Goal: Information Seeking & Learning: Find specific fact

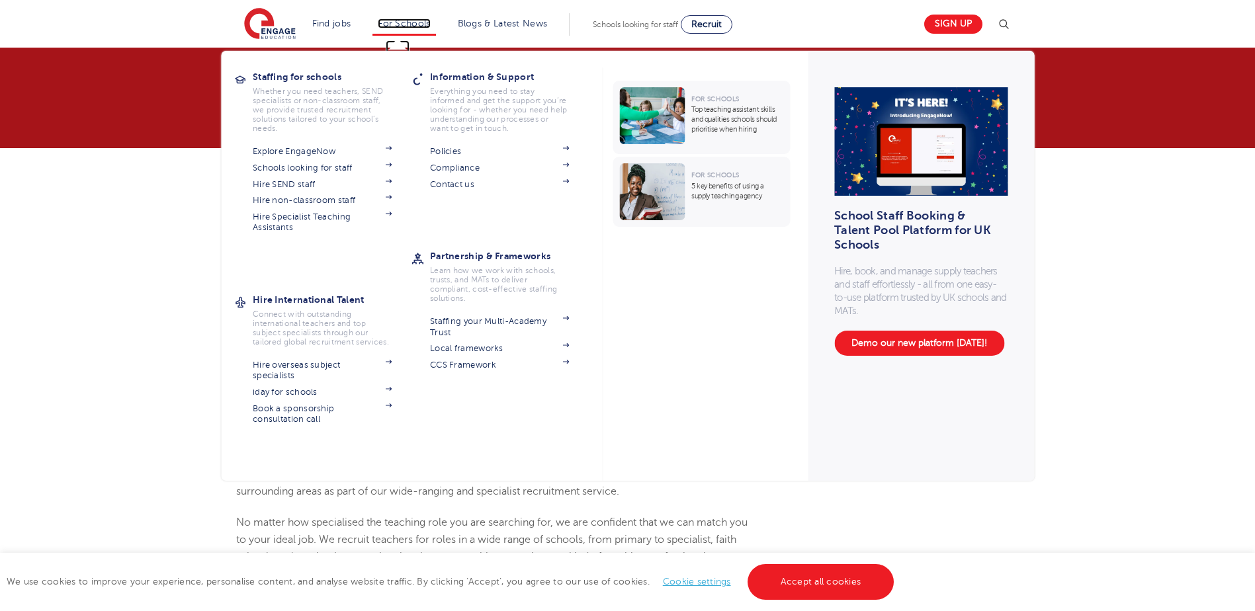
click at [417, 27] on link "For Schools" at bounding box center [404, 24] width 52 height 10
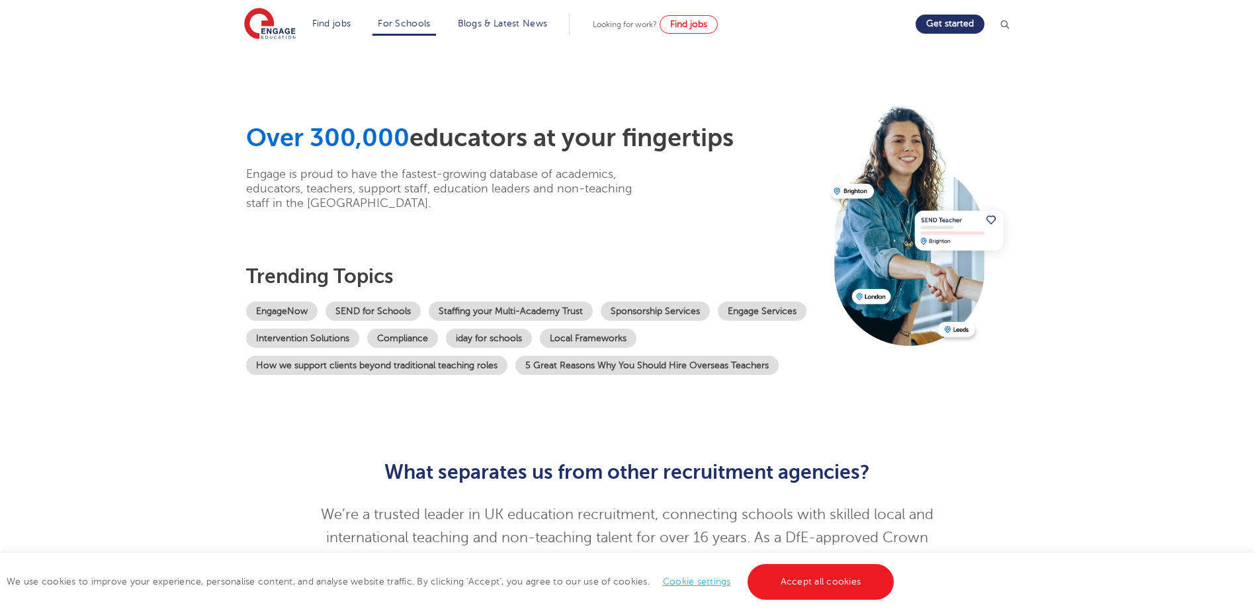
click at [1016, 24] on header "Find jobs All vacancies We have one of the UK's largest database. and with hund…" at bounding box center [627, 24] width 1255 height 48
click at [1010, 27] on img at bounding box center [1003, 24] width 13 height 13
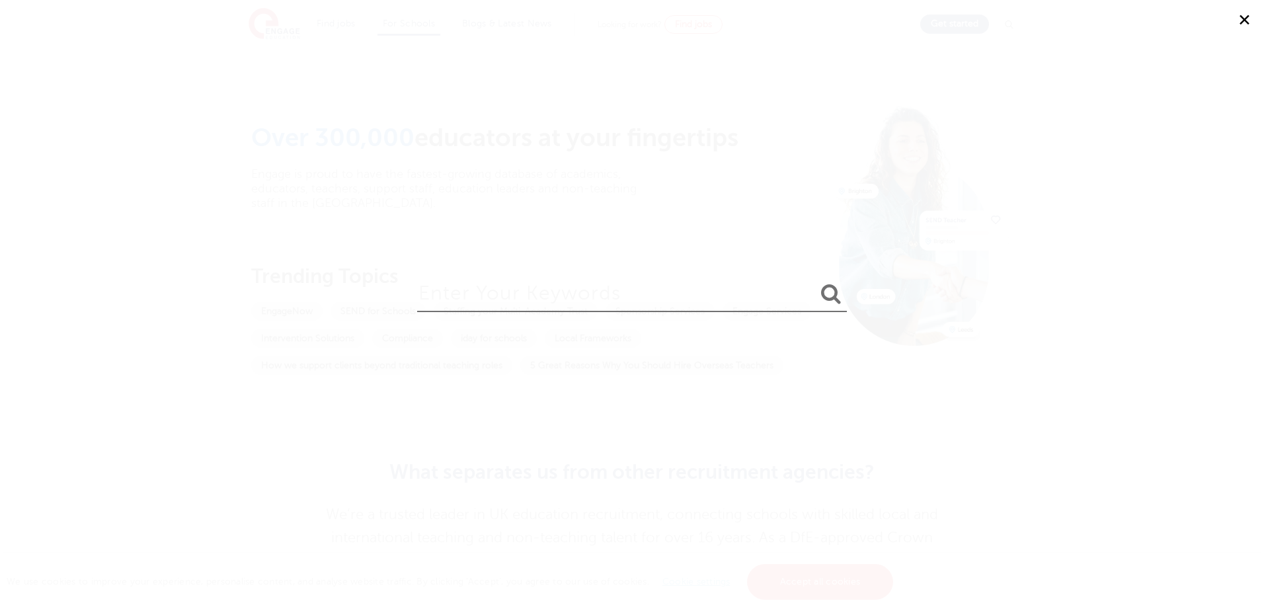
click at [529, 297] on input "search" at bounding box center [632, 290] width 430 height 43
type input "policy"
click at [815, 282] on button "submit" at bounding box center [831, 294] width 32 height 24
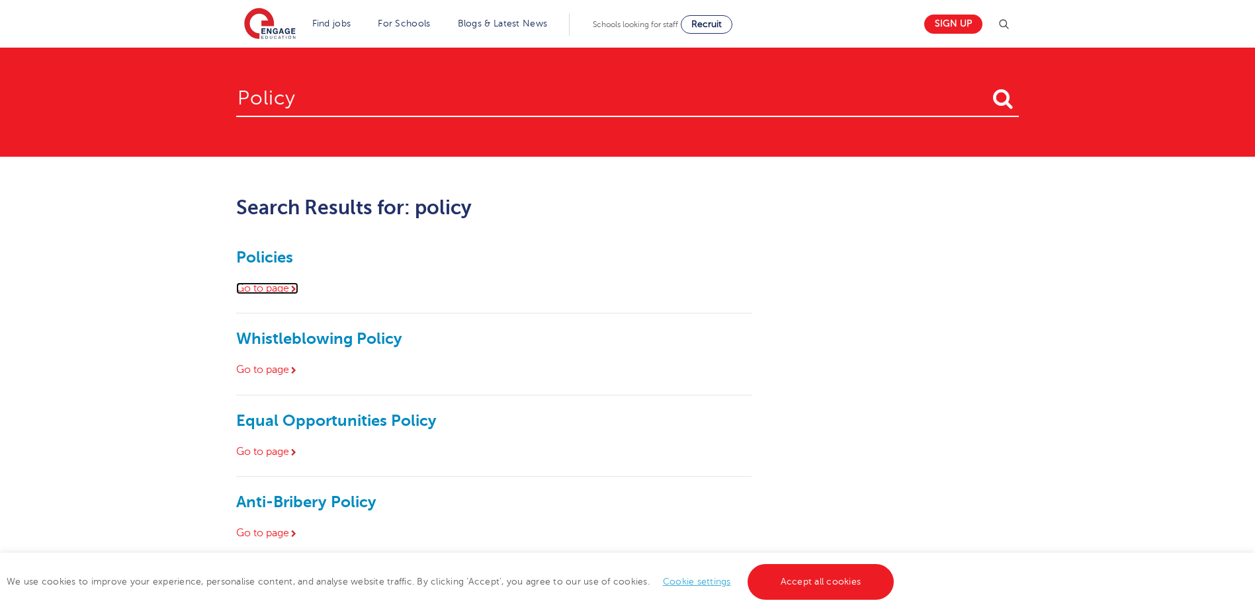
click at [271, 284] on link "Go to page" at bounding box center [267, 288] width 62 height 12
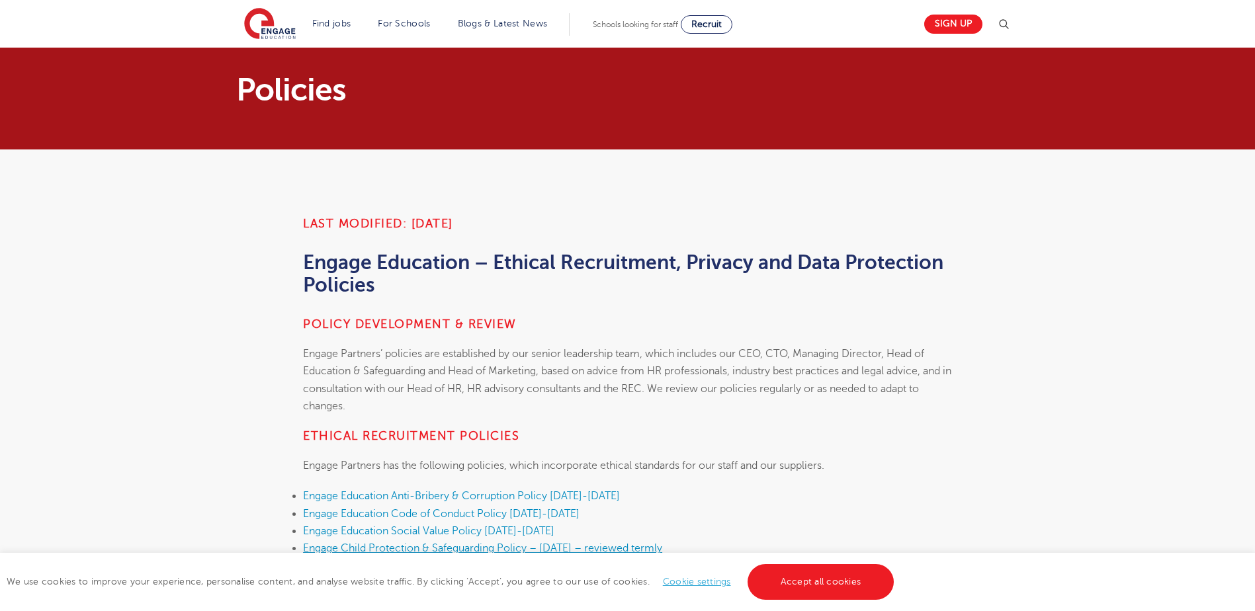
scroll to position [198, 0]
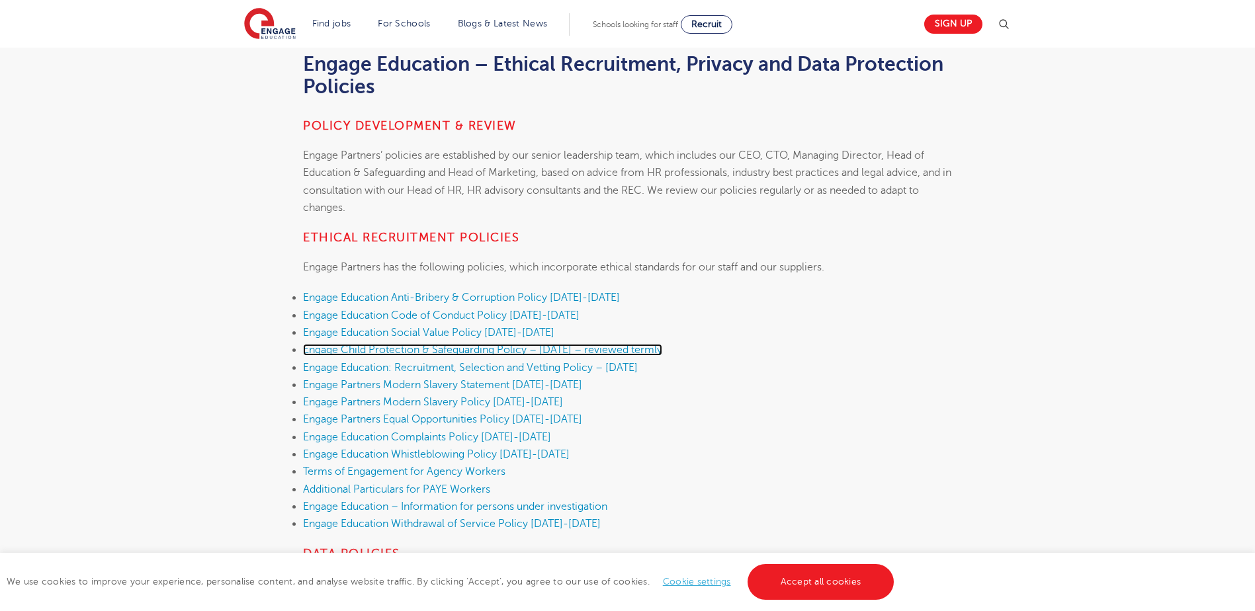
click at [476, 351] on link "Engage Child Protection & Safeguarding Policy – September 2025 – reviewed termly" at bounding box center [482, 350] width 359 height 12
click at [868, 397] on li "Engage Partners Modern Slavery Policy 2025-2026" at bounding box center [627, 401] width 649 height 17
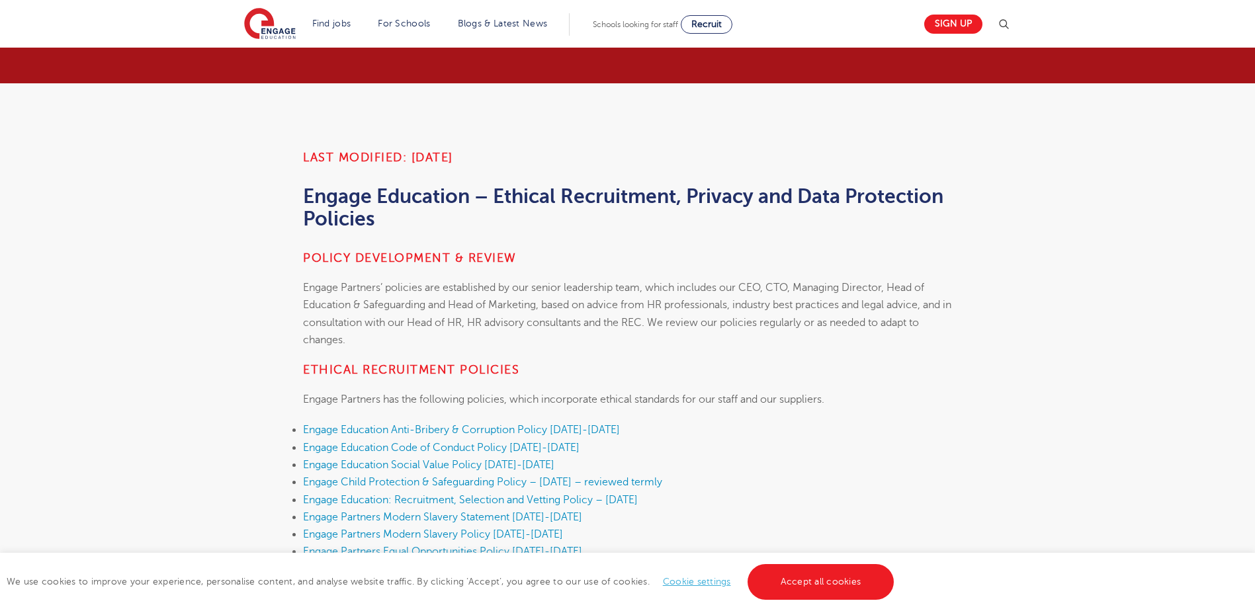
scroll to position [0, 0]
